Goal: Information Seeking & Learning: Learn about a topic

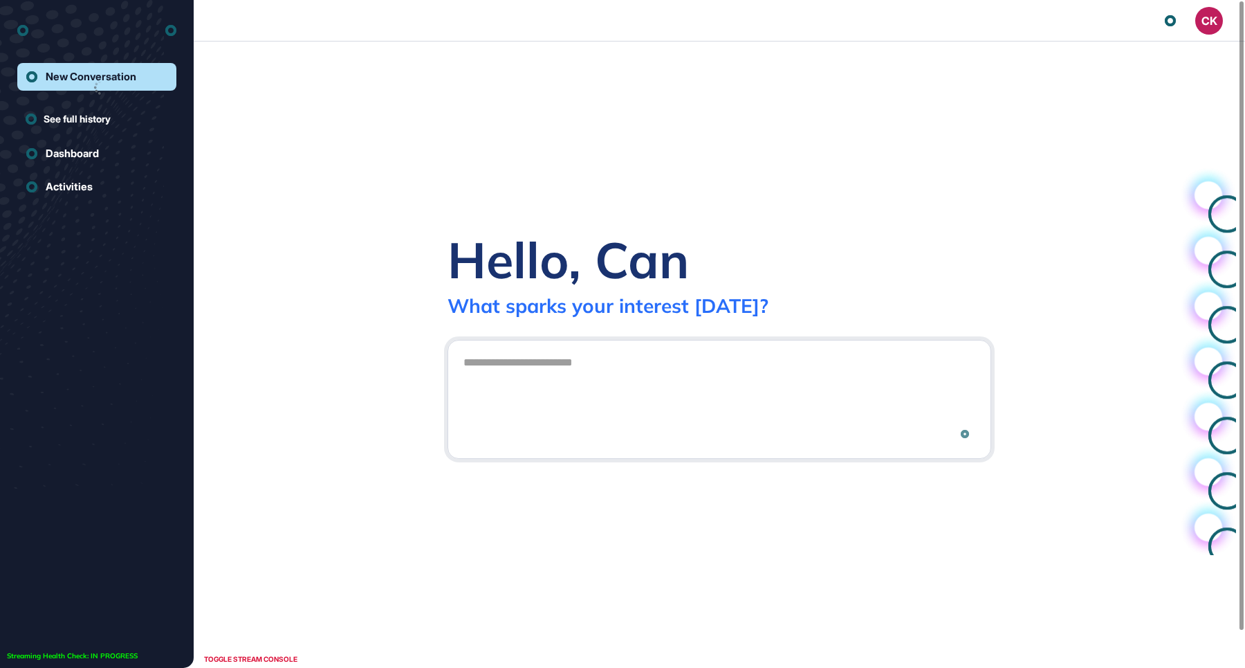
scroll to position [1, 1]
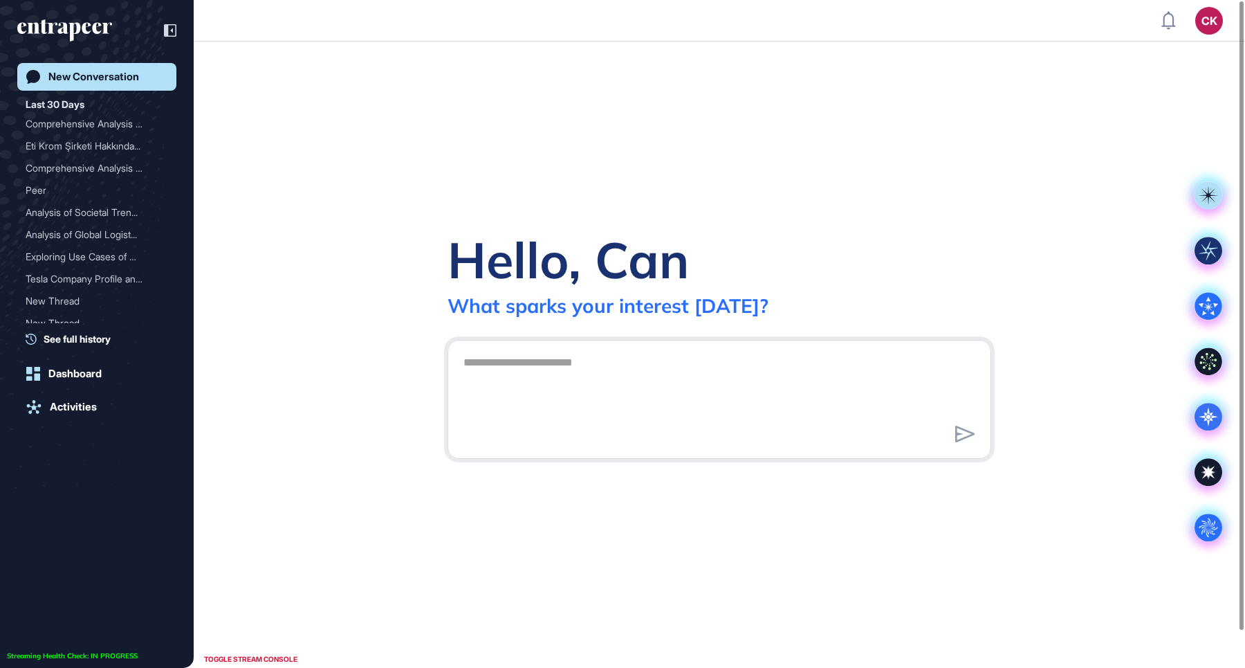
click at [633, 387] on textarea at bounding box center [719, 397] width 529 height 97
type textarea "**********"
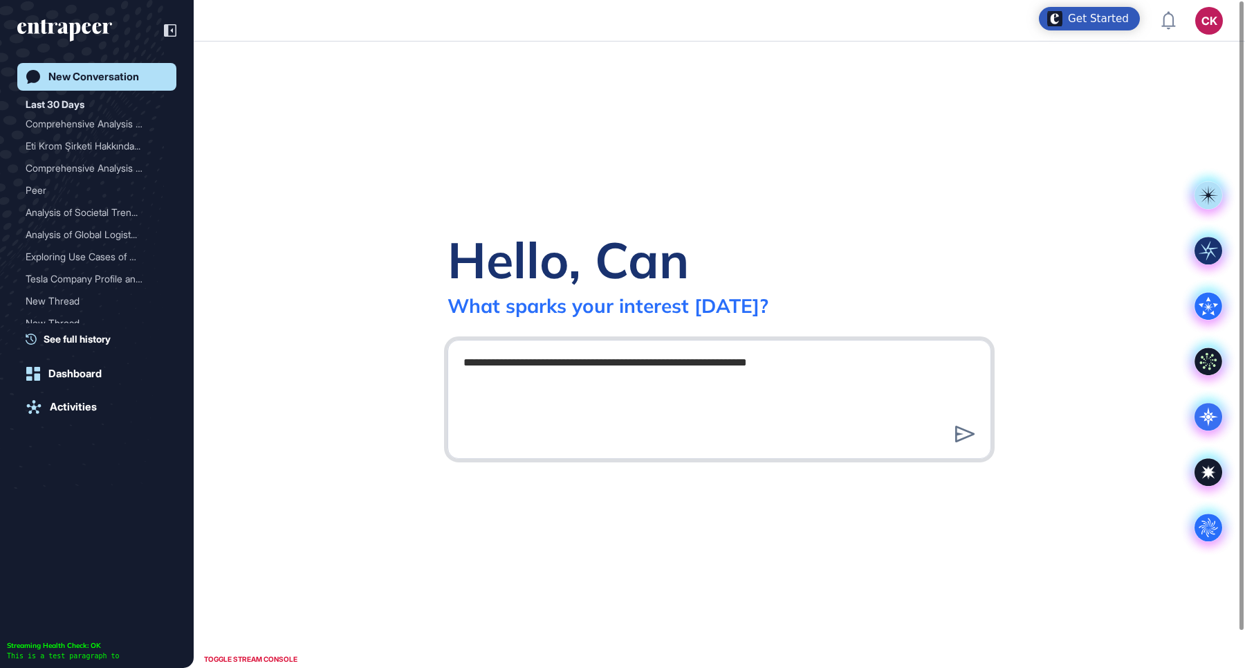
scroll to position [0, 0]
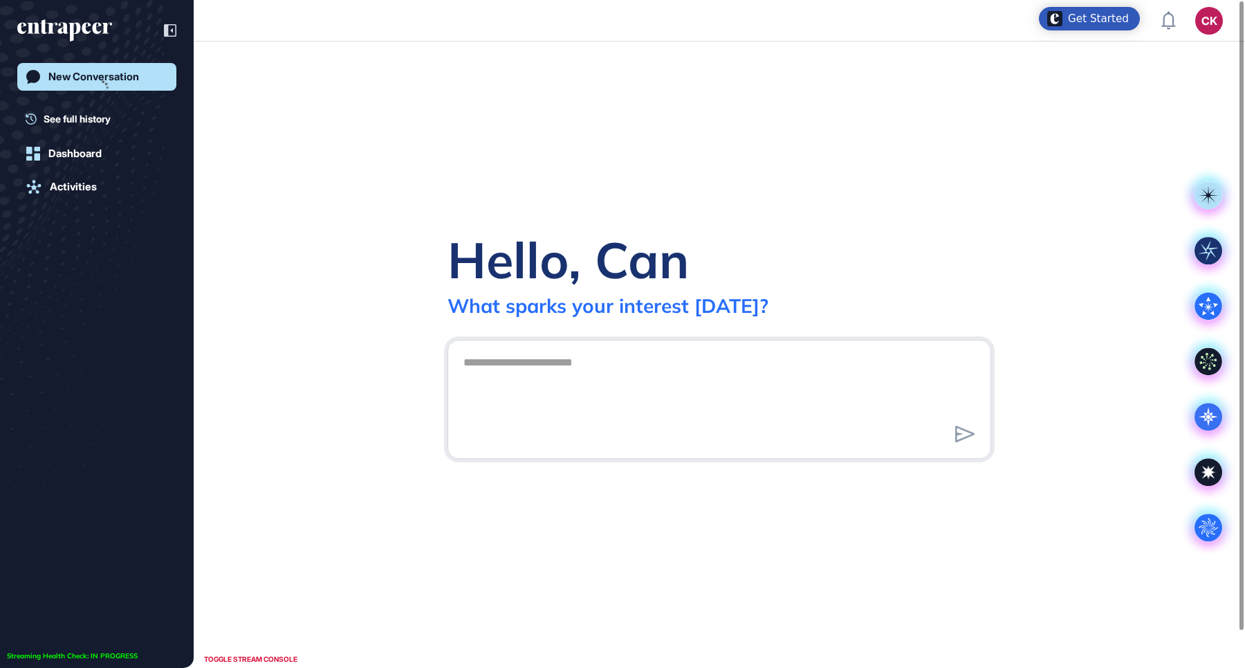
scroll to position [1, 1]
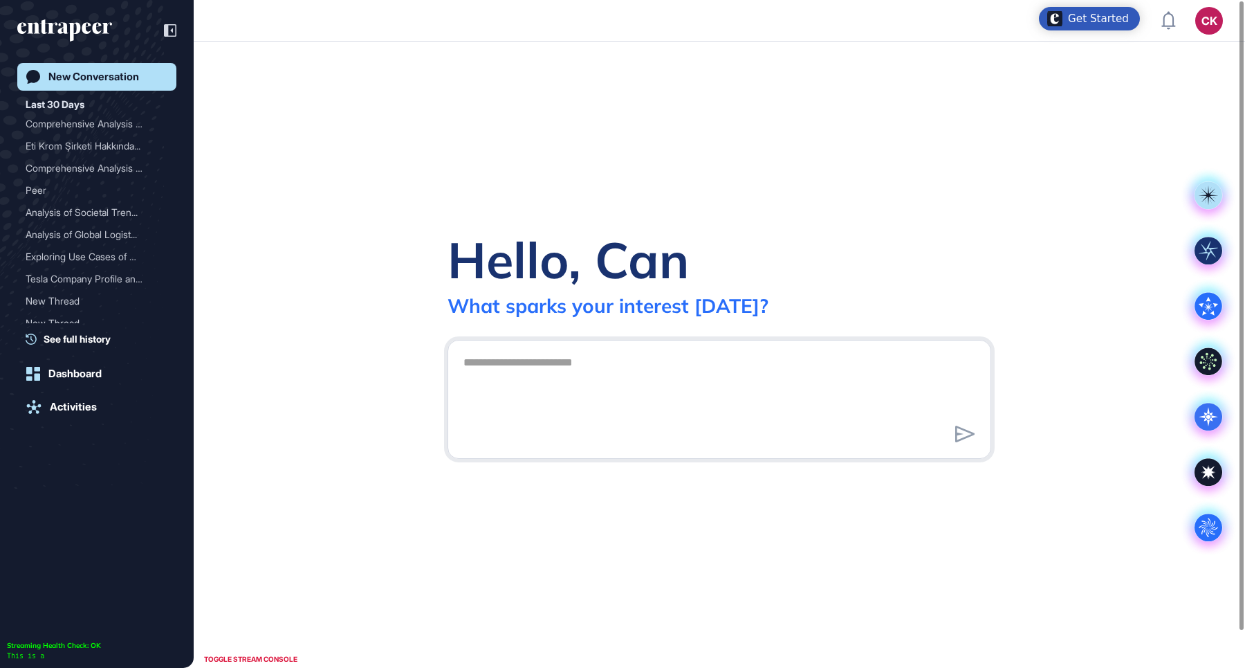
click at [509, 348] on div at bounding box center [720, 399] width 544 height 119
click at [523, 366] on textarea at bounding box center [719, 397] width 529 height 97
paste textarea "**********"
type textarea "**********"
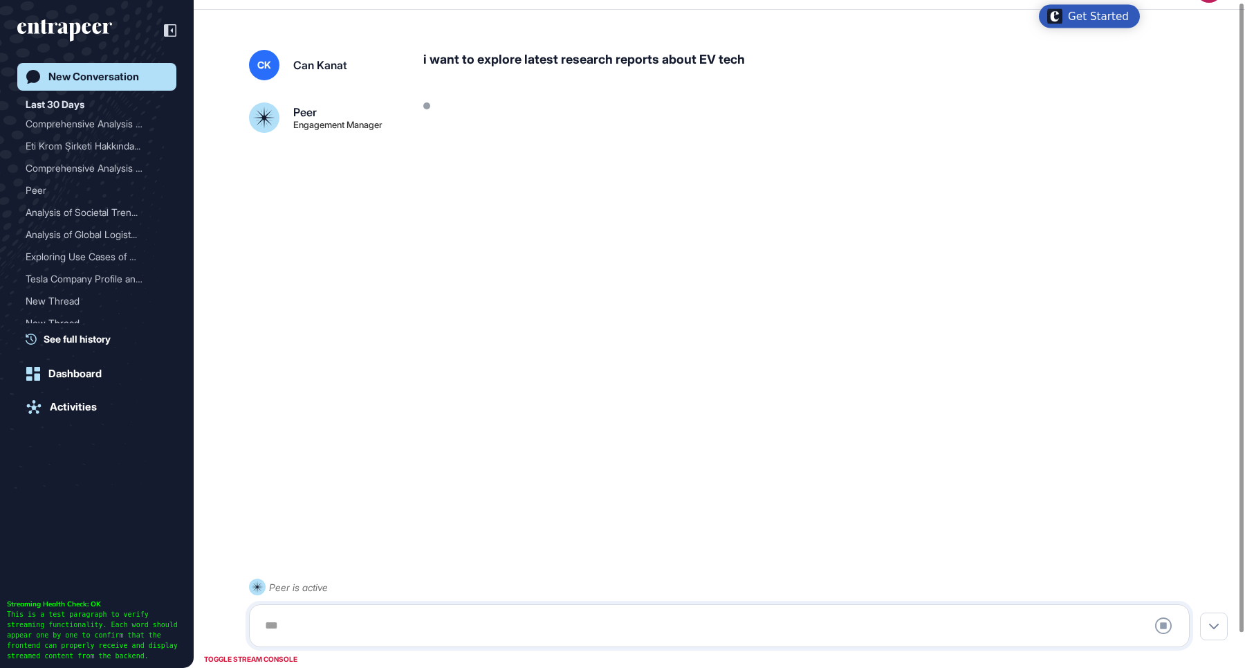
scroll to position [39, 0]
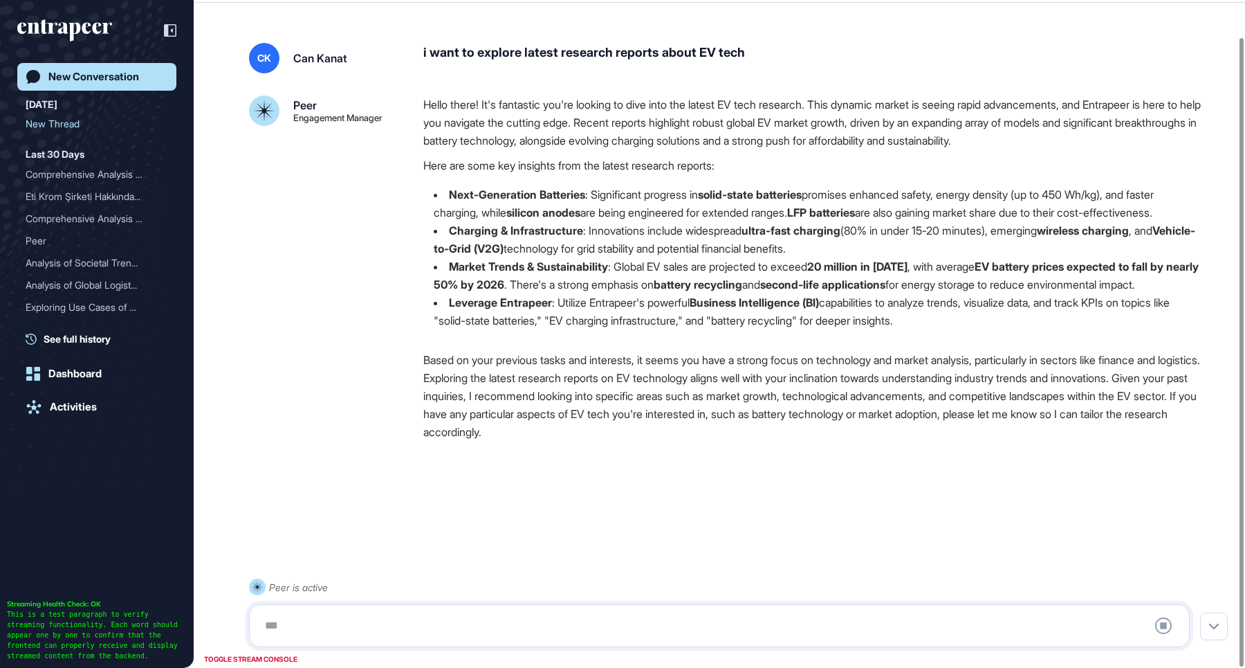
drag, startPoint x: 498, startPoint y: 166, endPoint x: 603, endPoint y: 365, distance: 224.4
click at [601, 340] on div "Hello there! It's fantastic you're looking to dive into the latest EV tech rese…" at bounding box center [812, 217] width 778 height 245
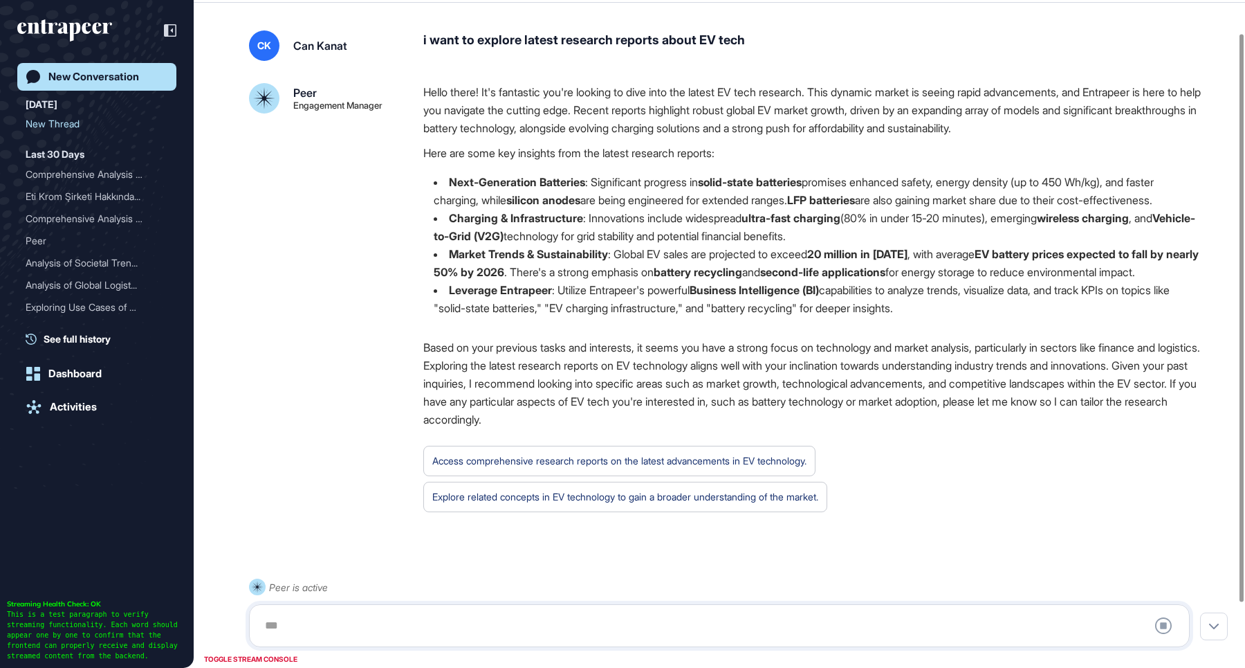
click at [659, 387] on div "Hello there! It's fantastic you're looking to dive into the latest EV tech rese…" at bounding box center [812, 302] width 778 height 439
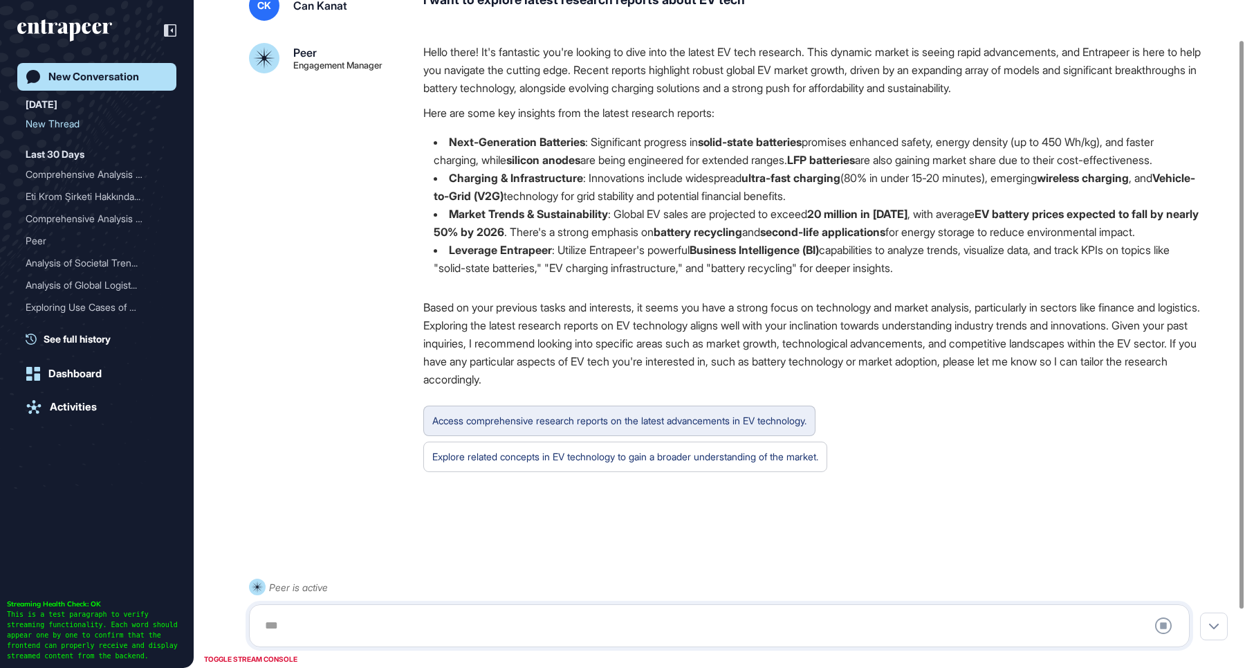
scroll to position [115, 0]
click at [679, 418] on div "Access comprehensive research reports on the latest advancements in EV technolo…" at bounding box center [619, 421] width 374 height 18
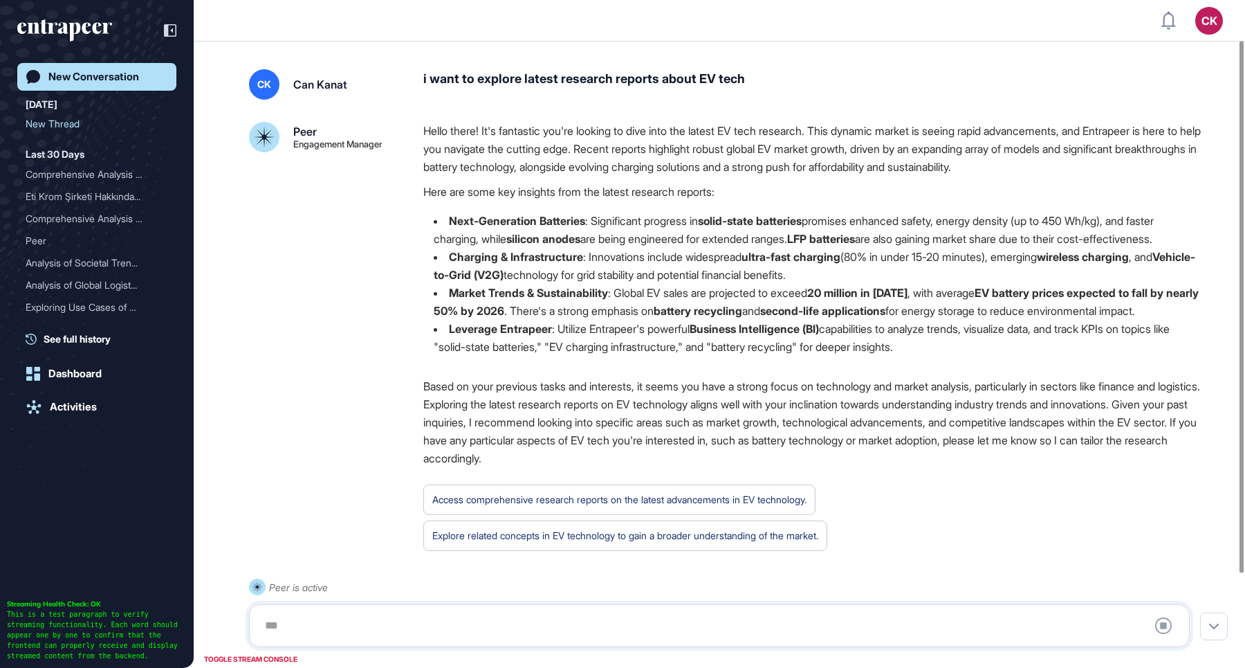
scroll to position [167, 0]
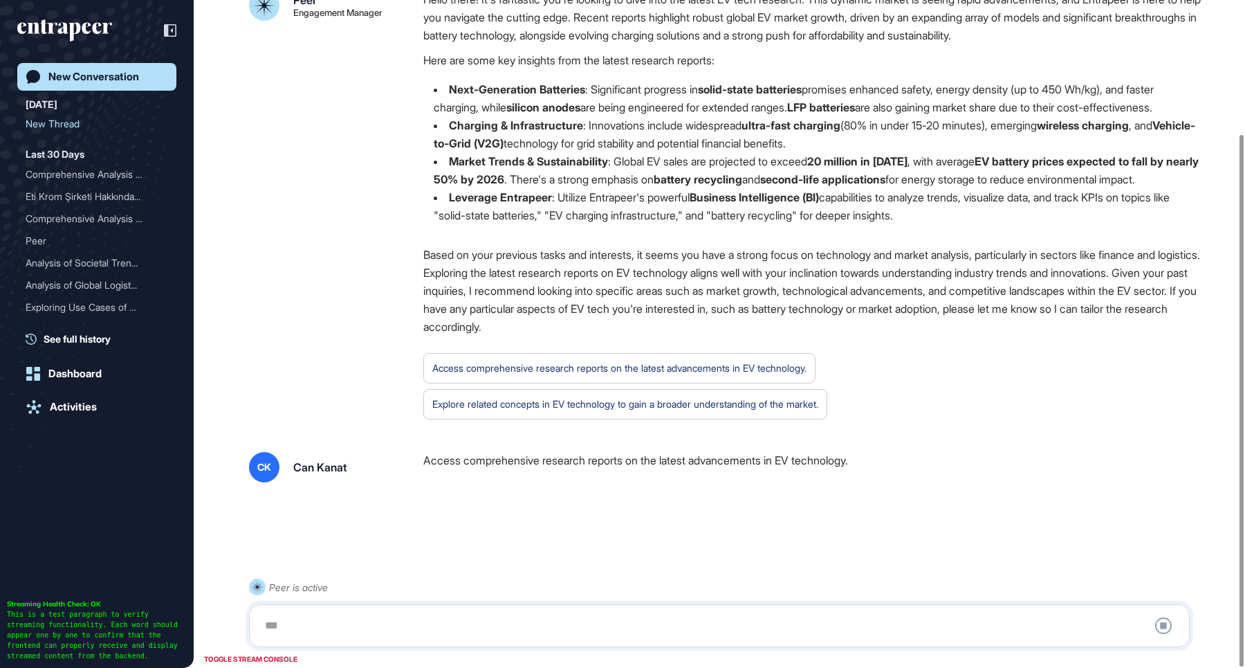
click at [496, 613] on div at bounding box center [720, 626] width 926 height 28
click at [513, 459] on div "Access comprehensive research reports on the latest advancements in EV technolo…" at bounding box center [812, 467] width 778 height 30
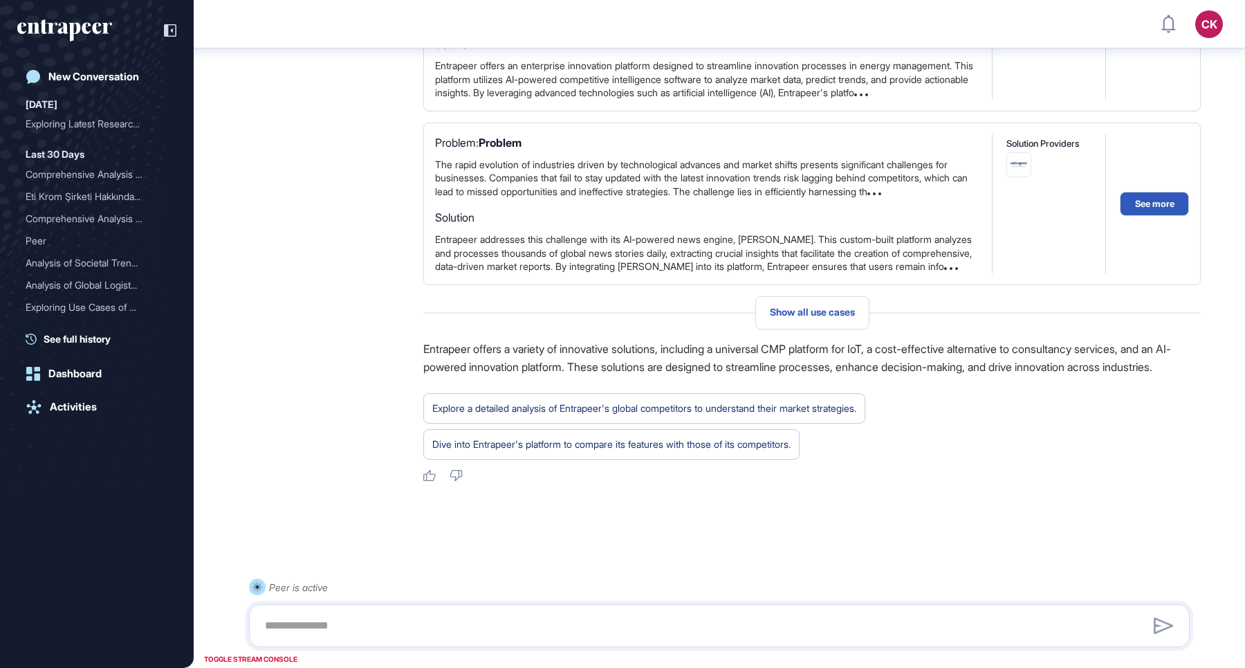
scroll to position [1065, 0]
drag, startPoint x: 1095, startPoint y: 351, endPoint x: 1118, endPoint y: 353, distance: 22.9
click at [1113, 353] on p "Entrapeer offers a variety of innovative solutions, including a universal CMP p…" at bounding box center [812, 358] width 778 height 36
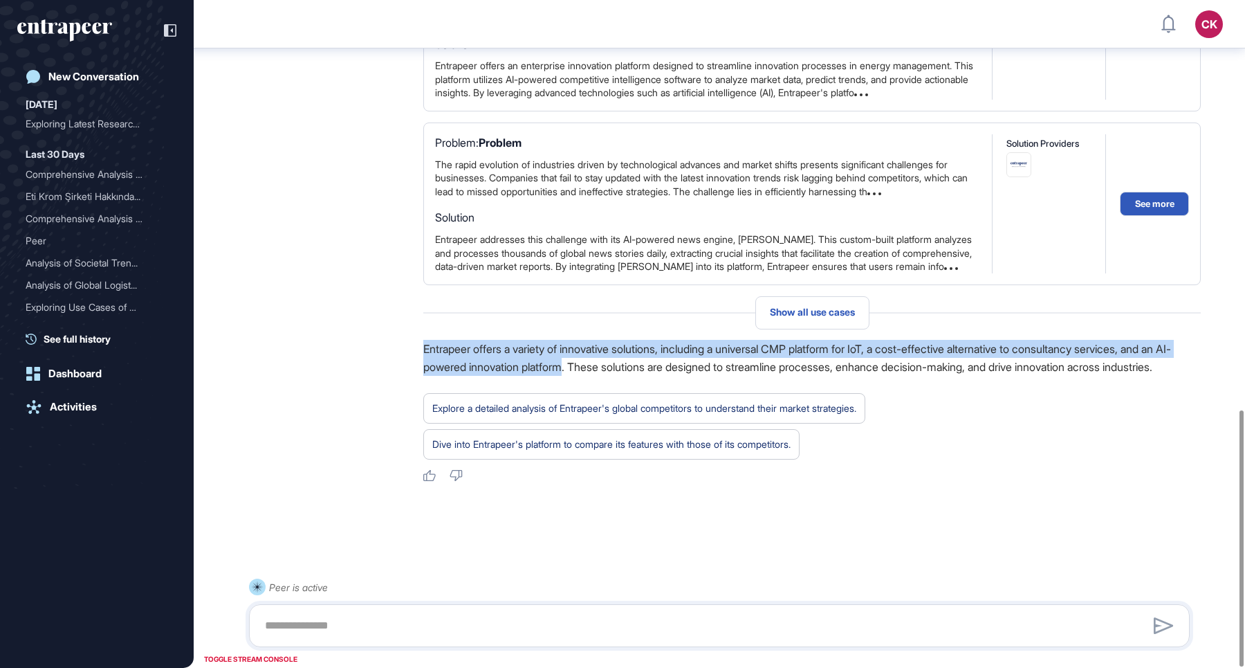
drag, startPoint x: 526, startPoint y: 315, endPoint x: 601, endPoint y: 355, distance: 85.1
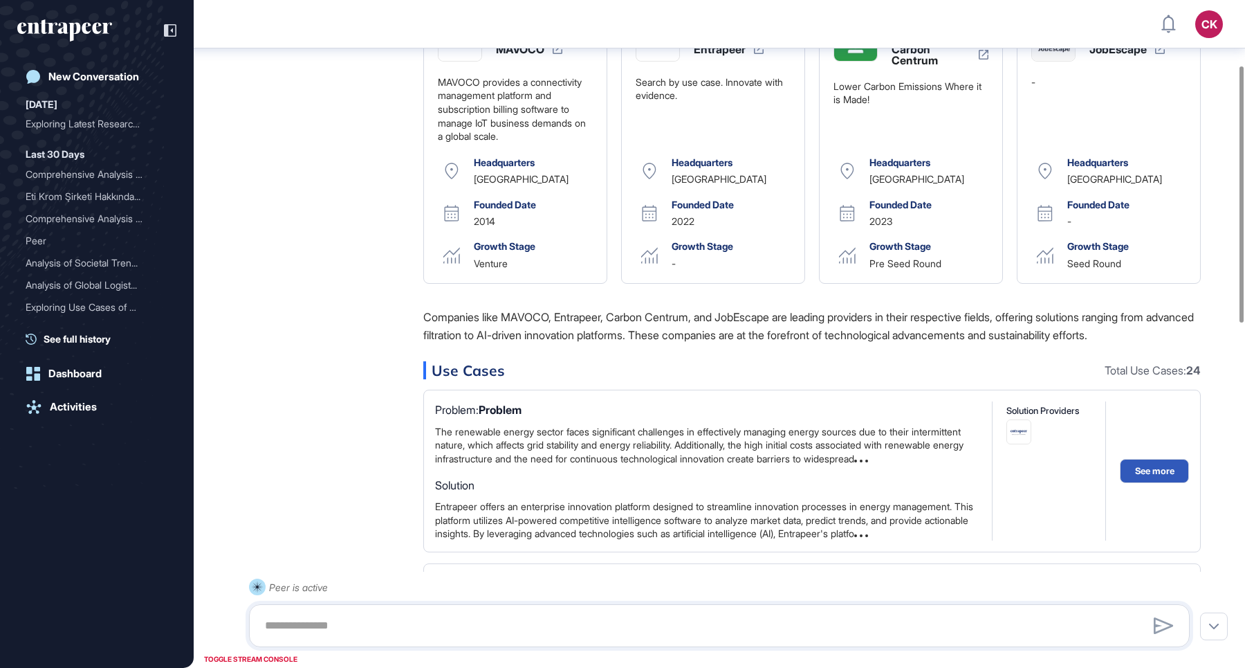
scroll to position [580, 0]
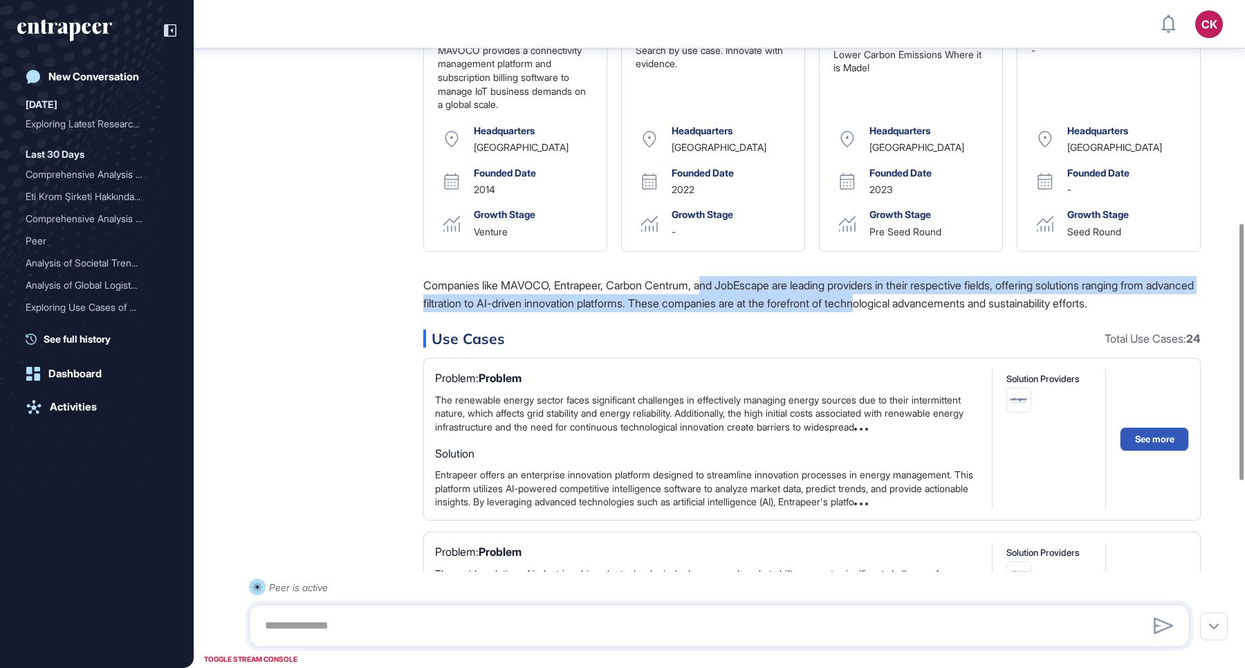
drag, startPoint x: 825, startPoint y: 318, endPoint x: 976, endPoint y: 324, distance: 151.6
click at [940, 312] on p "Companies like MAVOCO, Entrapeer, Carbon Centrum, and JobEscape are leading pro…" at bounding box center [812, 294] width 778 height 36
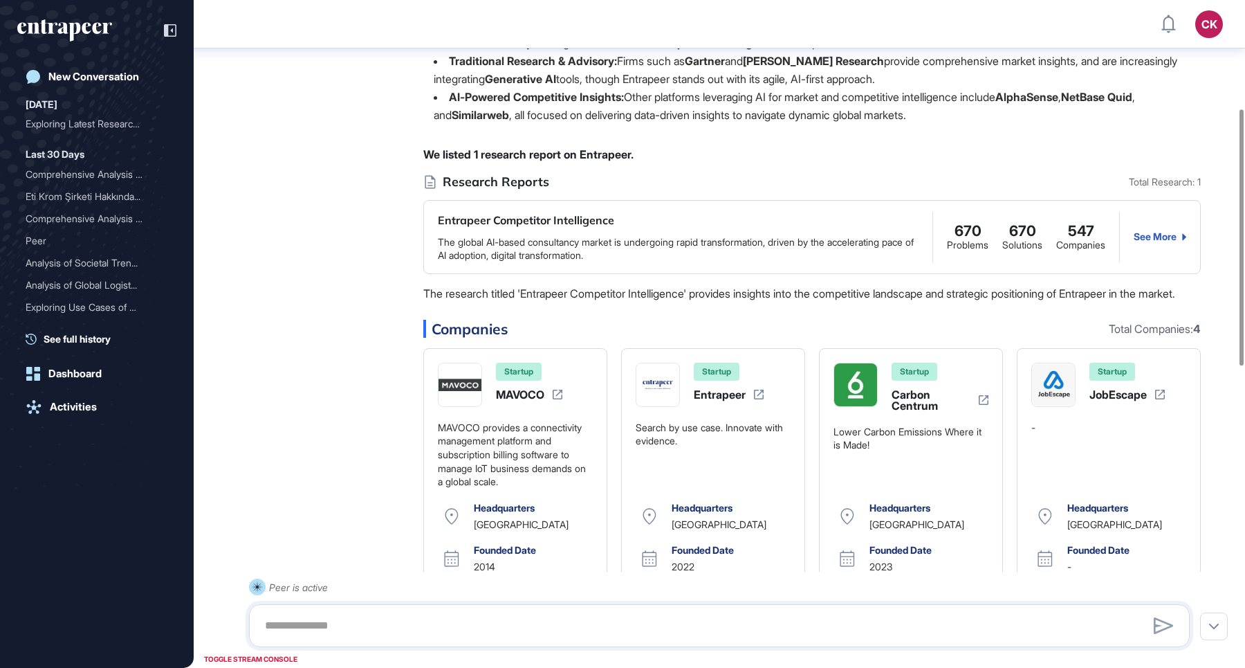
scroll to position [180, 0]
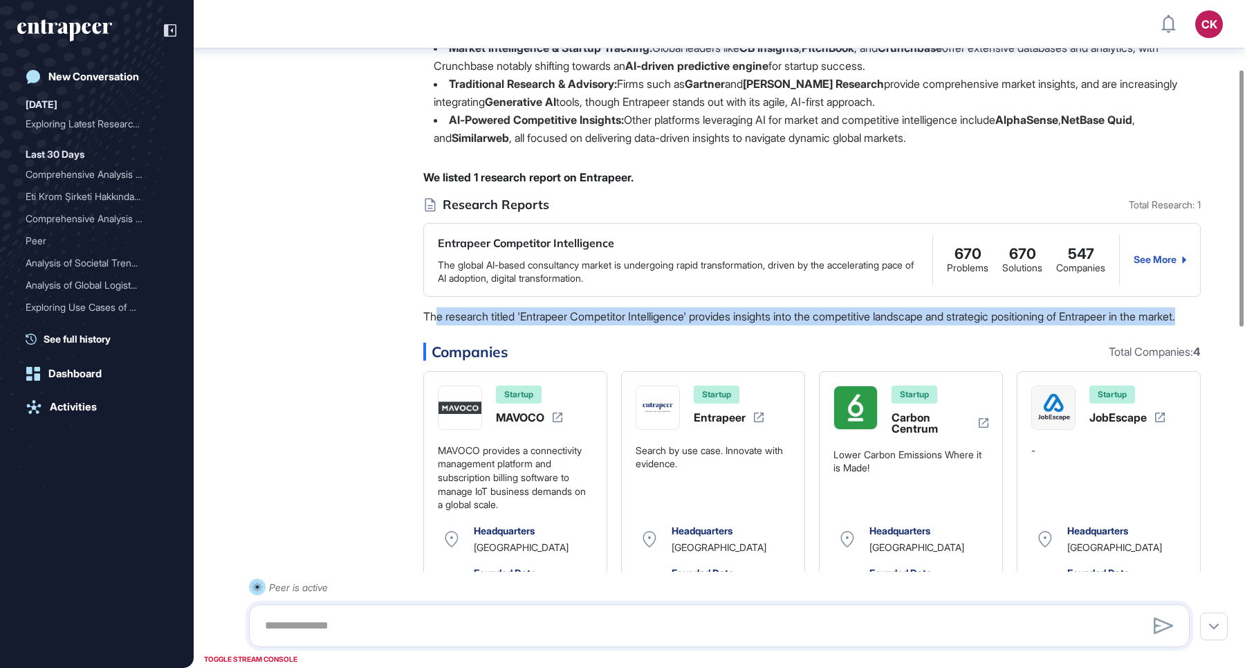
drag, startPoint x: 434, startPoint y: 318, endPoint x: 522, endPoint y: 331, distance: 89.5
click at [490, 325] on p "The research titled 'Entrapeer Competitor Intelligence' provides insights into …" at bounding box center [812, 316] width 778 height 18
click at [526, 325] on p "The research titled 'Entrapeer Competitor Intelligence' provides insights into …" at bounding box center [812, 316] width 778 height 18
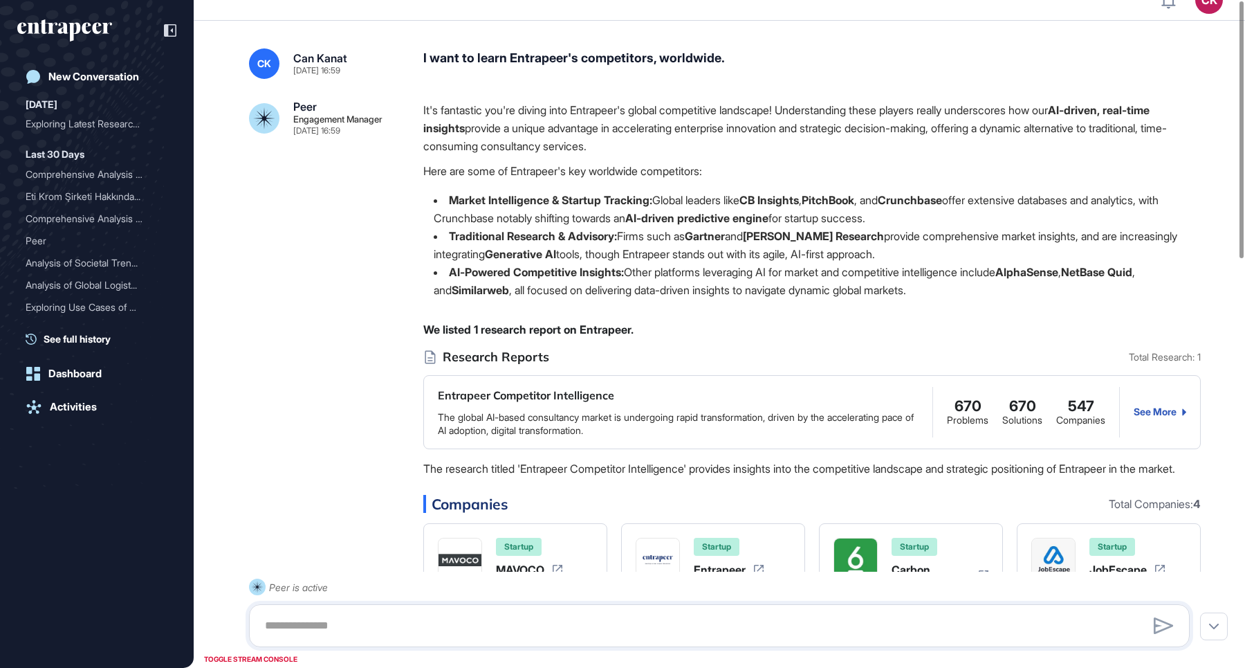
scroll to position [0, 0]
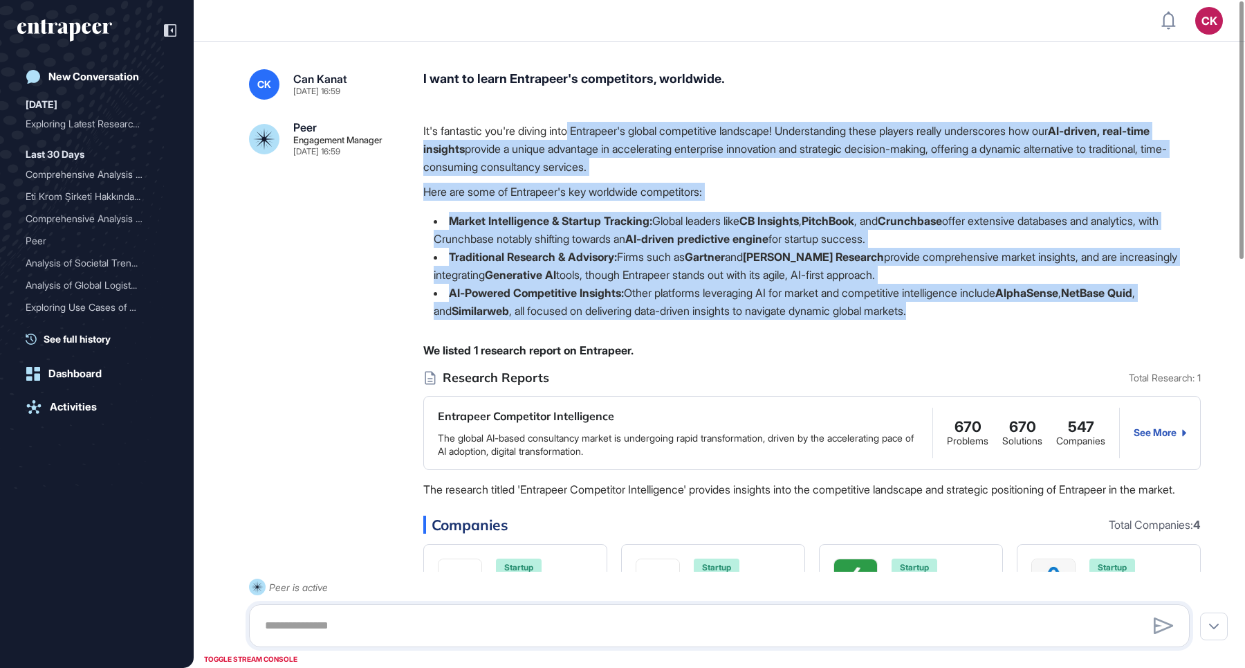
drag, startPoint x: 973, startPoint y: 315, endPoint x: 548, endPoint y: 126, distance: 464.9
click at [573, 133] on div "It's fantastic you're diving into Entrapeer's global competitive landscape! Und…" at bounding box center [812, 226] width 778 height 209
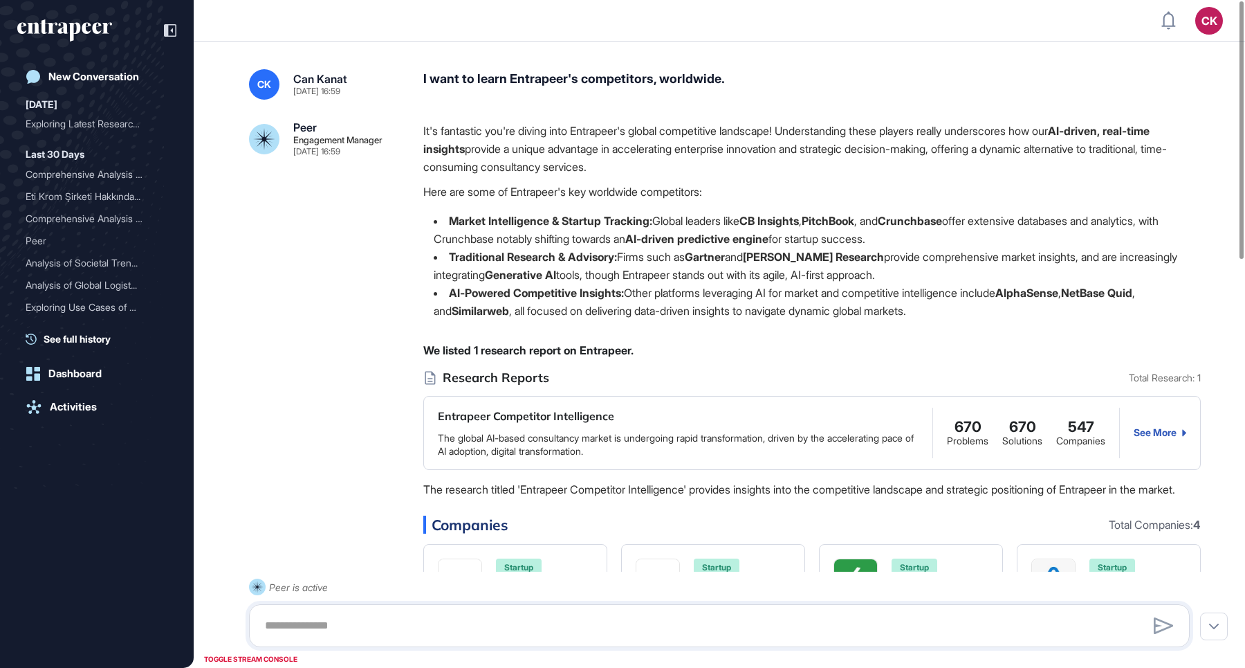
click at [548, 126] on p "It's fantastic you're diving into Entrapeer's global competitive landscape! Und…" at bounding box center [812, 149] width 778 height 54
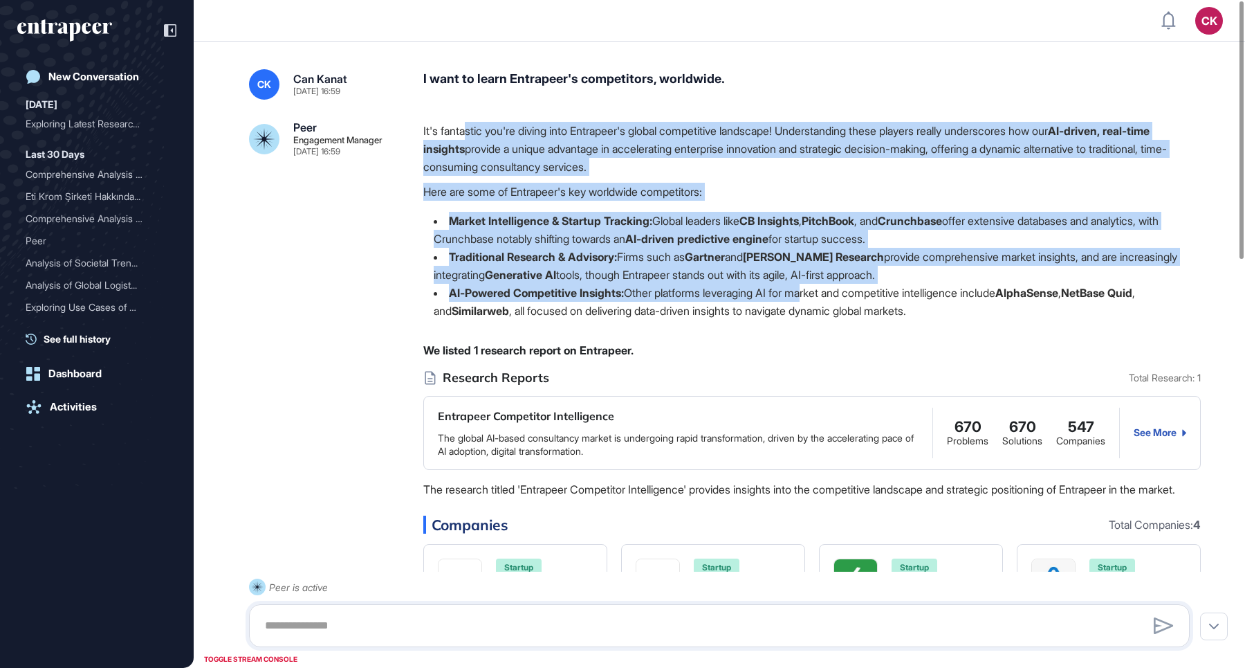
drag, startPoint x: 469, startPoint y: 127, endPoint x: 818, endPoint y: 295, distance: 387.7
click at [813, 292] on div "It's fantastic you're diving into Entrapeer's global competitive landscape! Und…" at bounding box center [812, 226] width 778 height 209
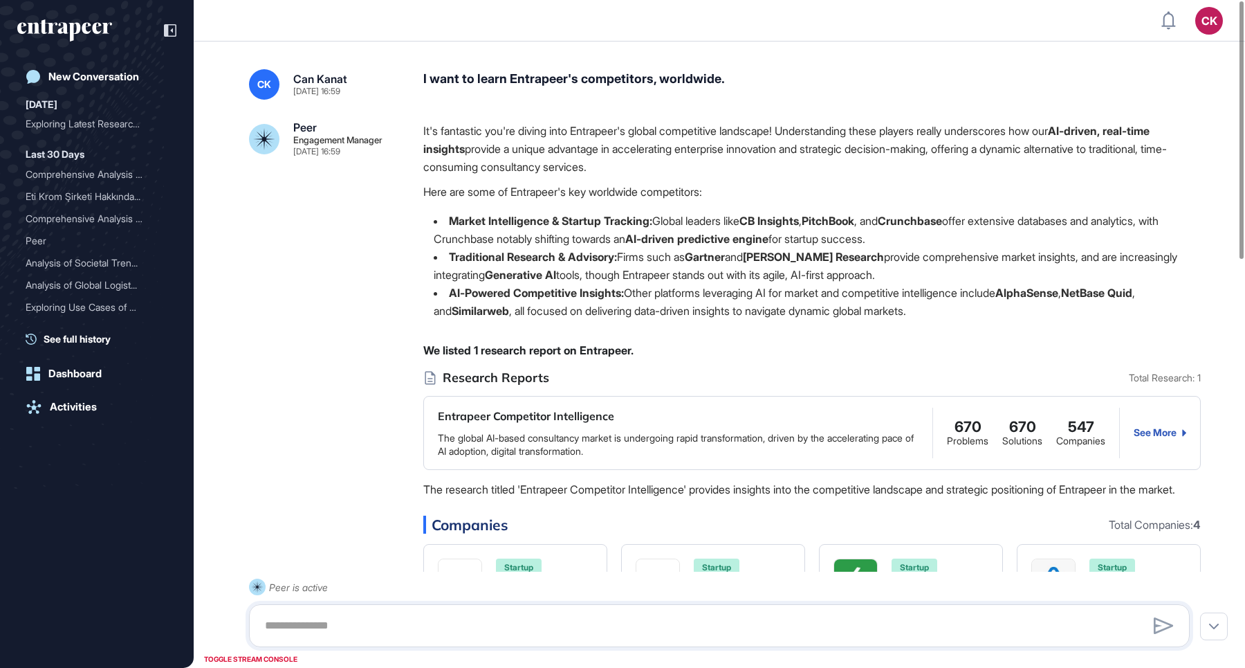
click at [823, 297] on li "AI-Powered Competitive Insights: Other platforms leveraging AI for market and c…" at bounding box center [812, 302] width 778 height 36
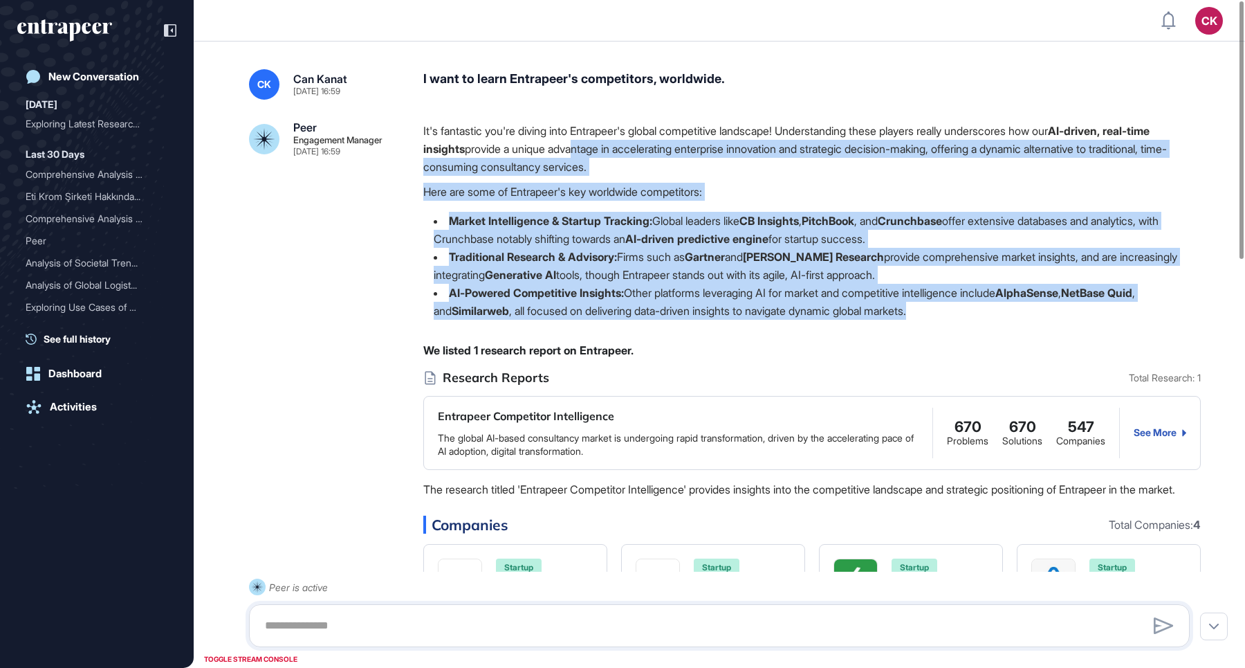
drag, startPoint x: 962, startPoint y: 313, endPoint x: 605, endPoint y: 140, distance: 397.0
click at [605, 140] on div "It's fantastic you're diving into Entrapeer's global competitive landscape! Und…" at bounding box center [812, 226] width 778 height 209
click at [764, 156] on p "It's fantastic you're diving into Entrapeer's global competitive landscape! Und…" at bounding box center [812, 149] width 778 height 54
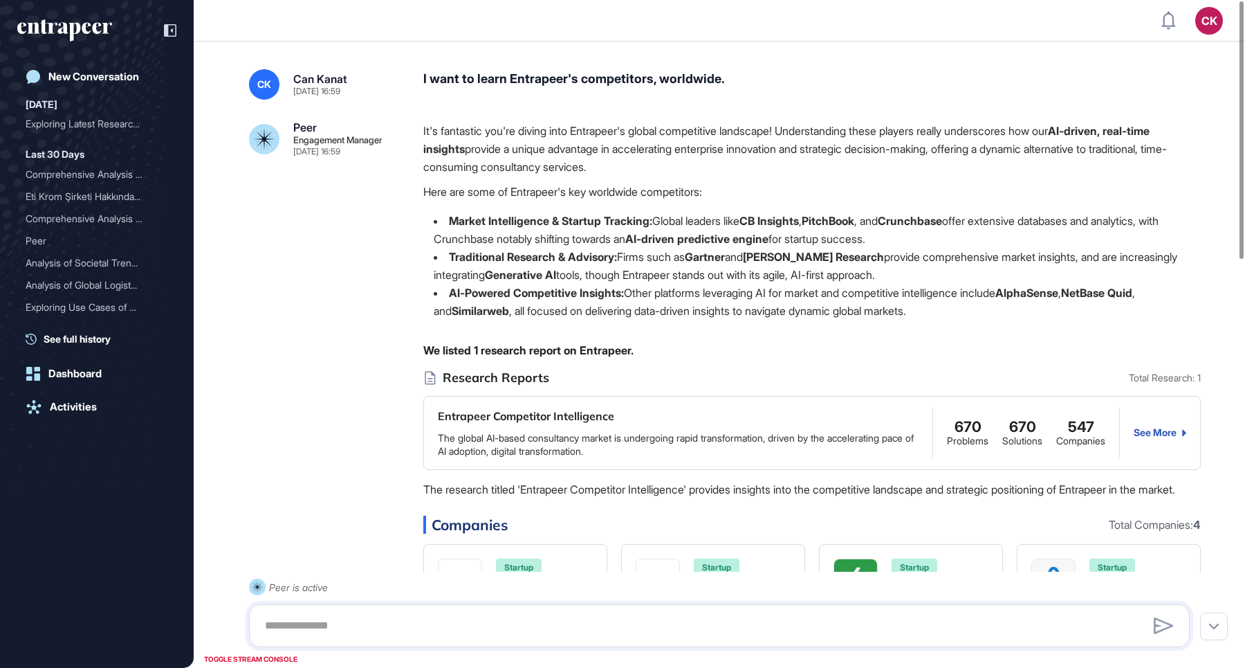
click at [702, 75] on div "I want to learn Entrapeer's competitors, worldwide." at bounding box center [812, 84] width 778 height 30
copy div "I want to learn Entrapeer's competitors, worldwide."
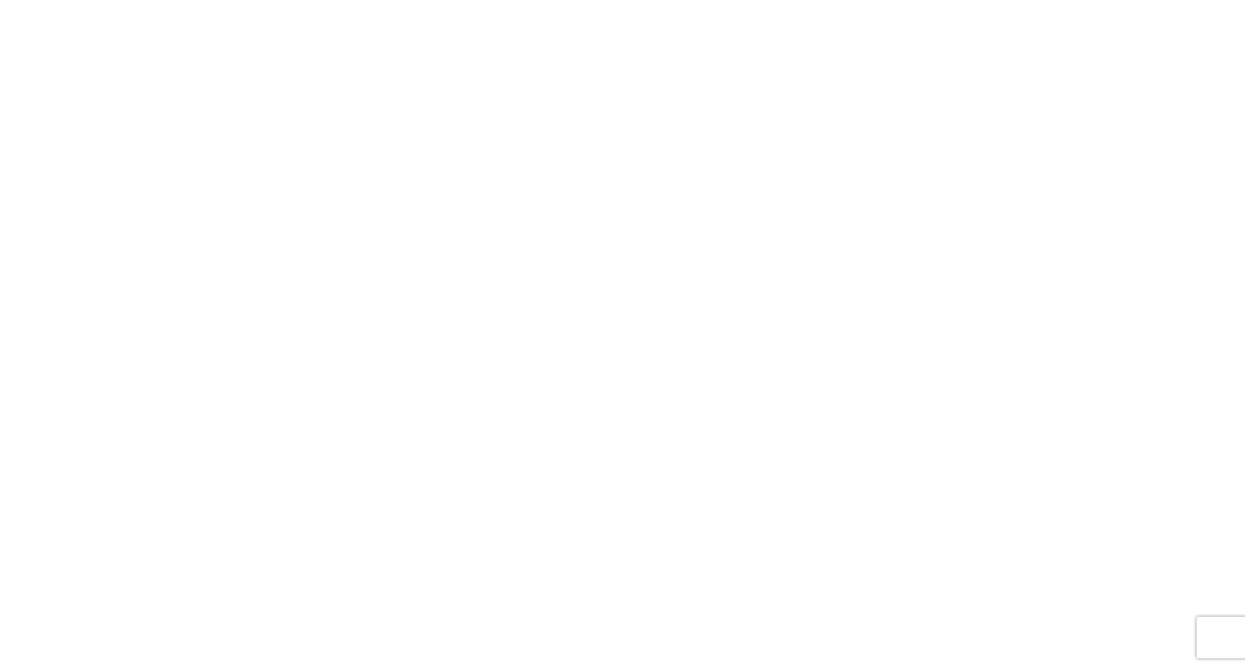
scroll to position [1, 1]
copy div "I want to learn Entrapeer's competitors, worldwide."
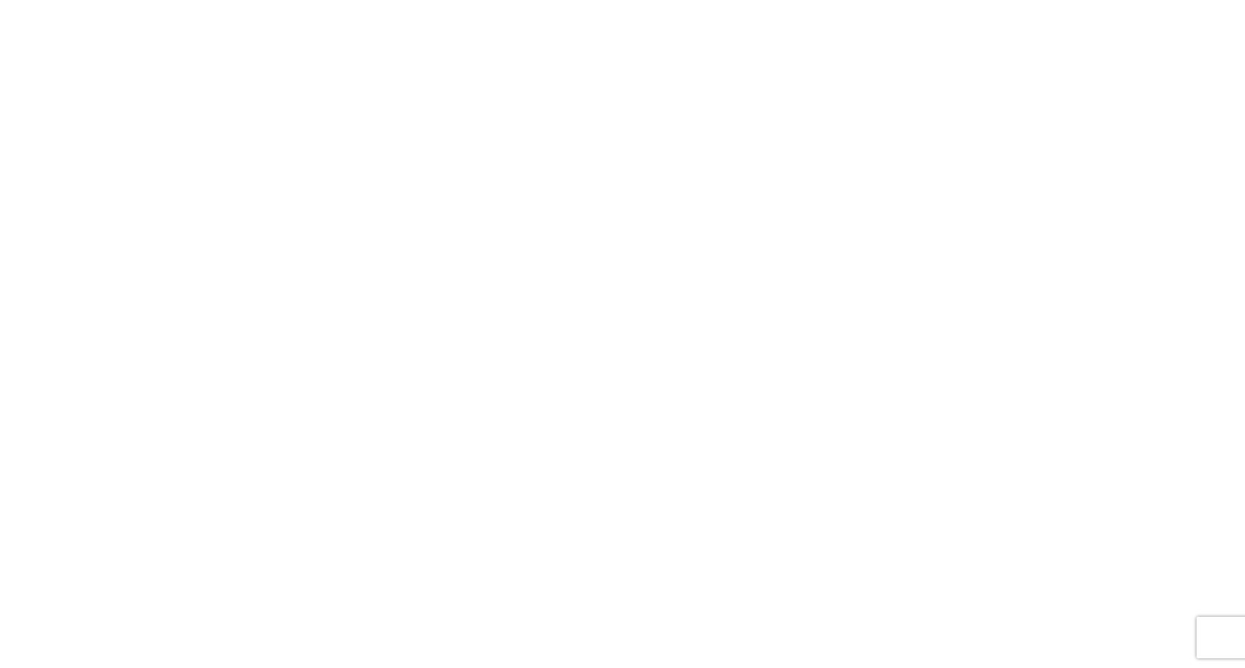
paste textarea "**********"
type textarea "**********"
